Goal: Transaction & Acquisition: Purchase product/service

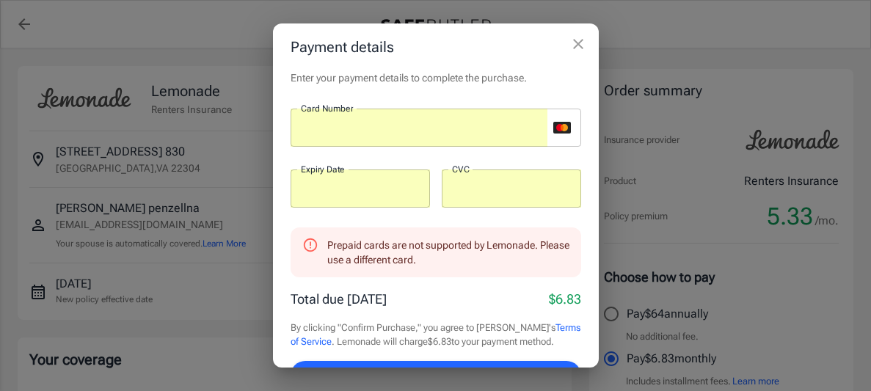
select select "15000"
select select "500"
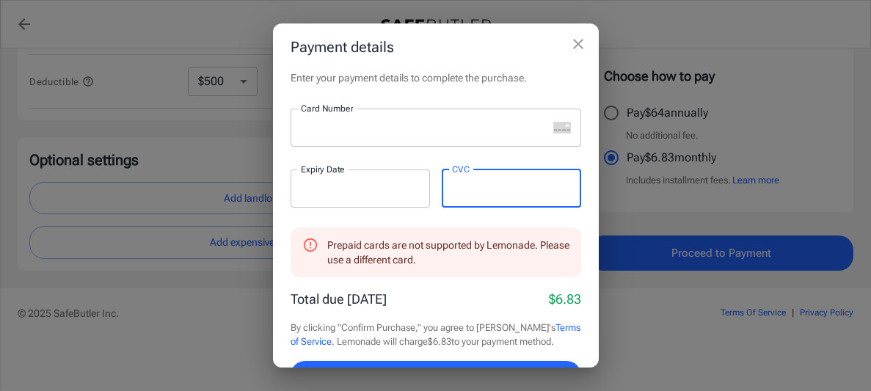
click at [366, 142] on div at bounding box center [418, 128] width 257 height 38
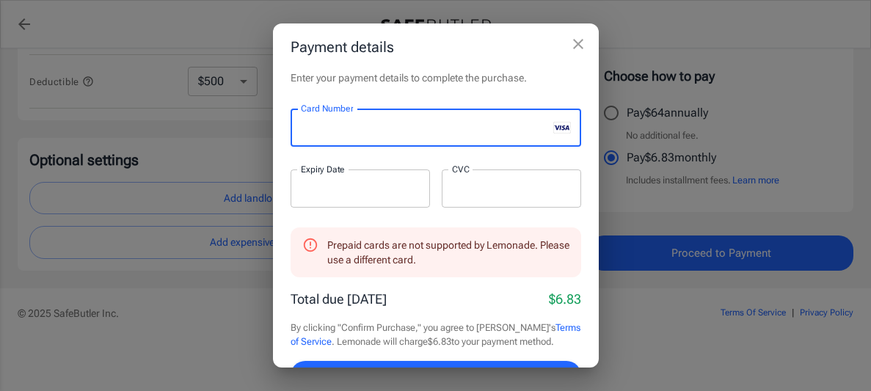
click at [324, 199] on div at bounding box center [359, 188] width 139 height 38
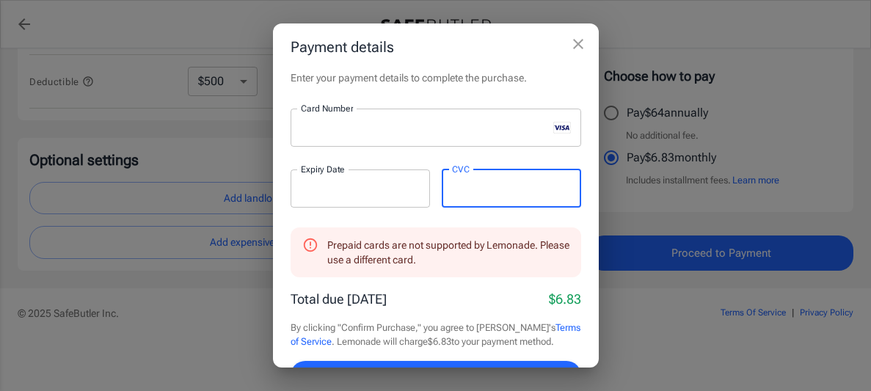
click at [456, 309] on div "Prepaid cards are not supported by Lemonade. Please use a different card. Total…" at bounding box center [435, 326] width 290 height 198
click at [464, 365] on button "Confirm Purchase" at bounding box center [435, 378] width 290 height 35
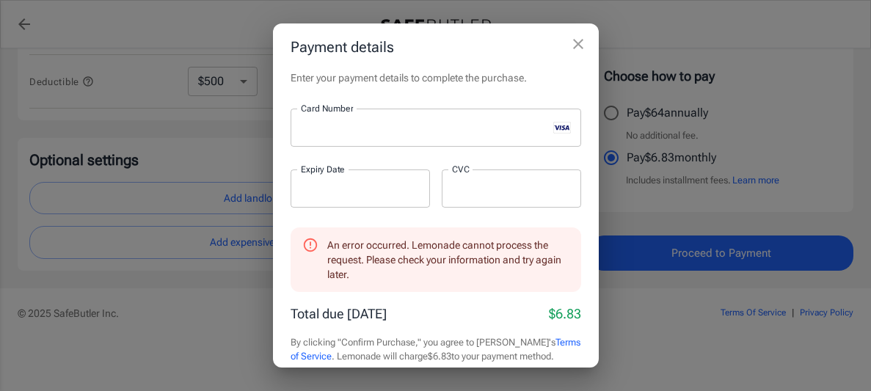
click at [465, 10] on div "Payment details Enter your payment details to complete the purchase. Card Numbe…" at bounding box center [435, 195] width 871 height 391
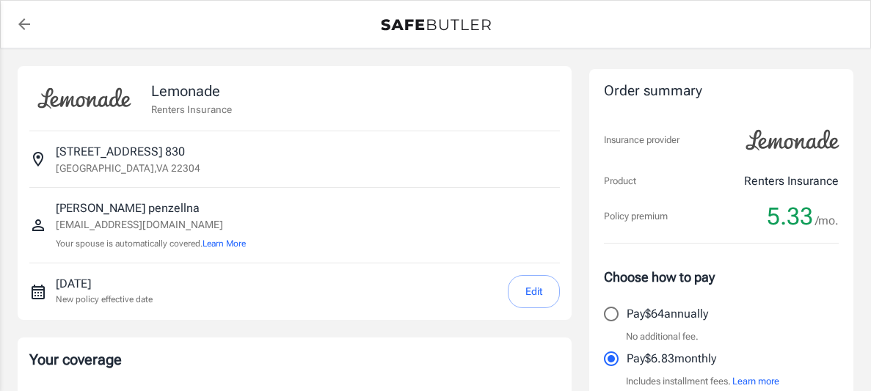
select select "15000"
select select "500"
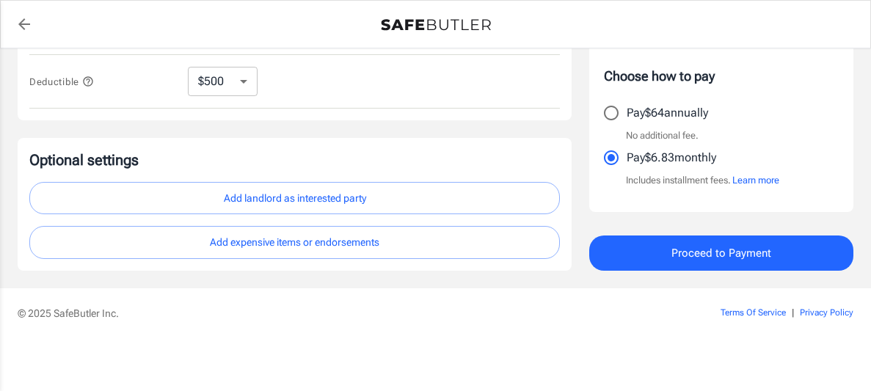
scroll to position [544, 0]
